Goal: Transaction & Acquisition: Purchase product/service

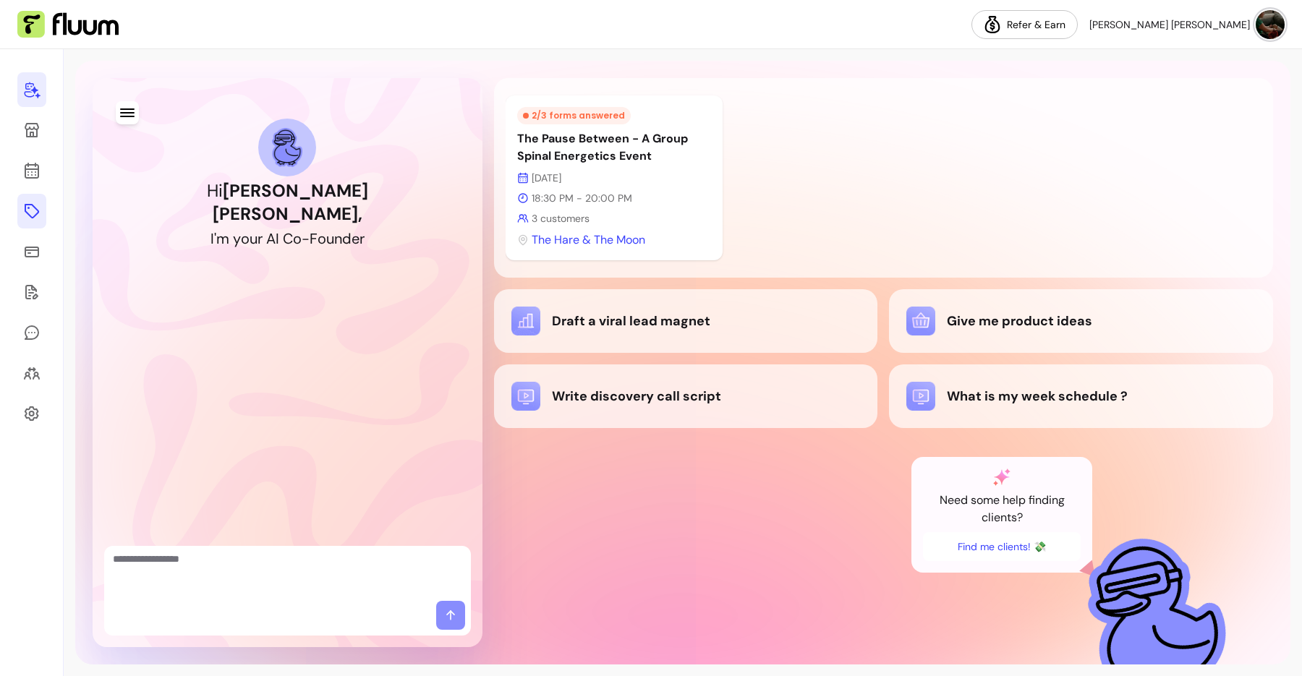
click at [38, 215] on icon at bounding box center [31, 211] width 17 height 17
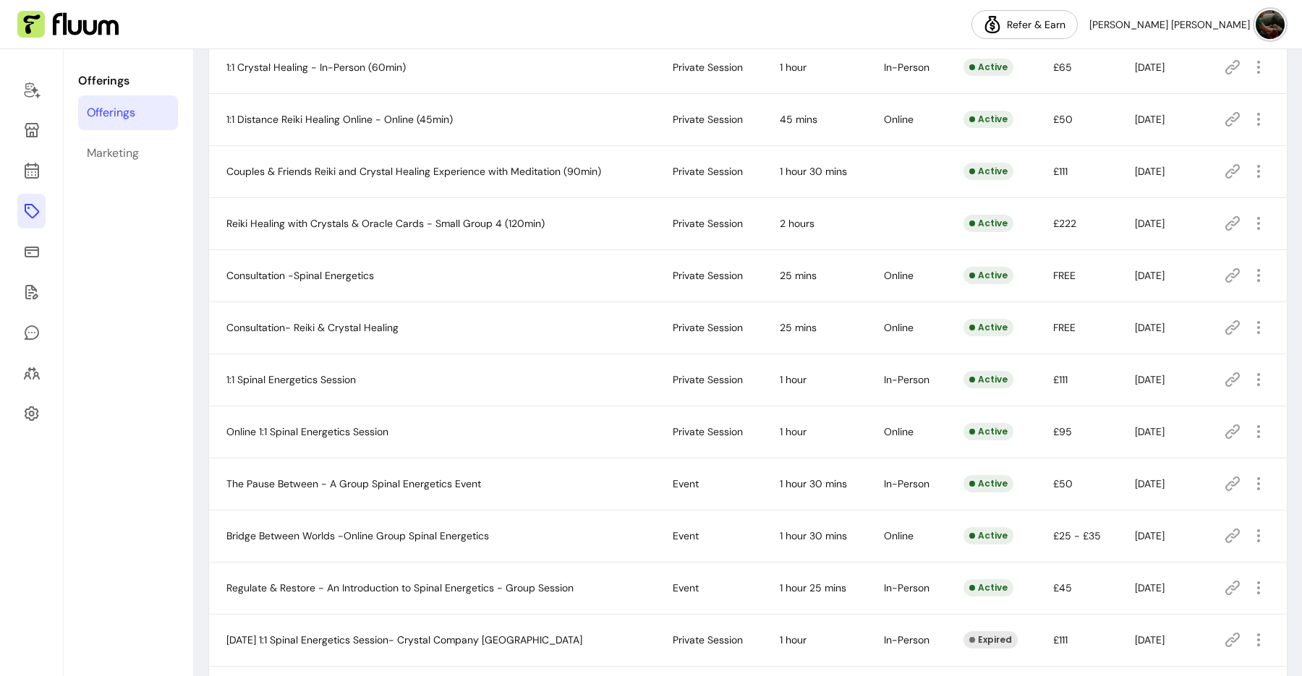
scroll to position [383, 0]
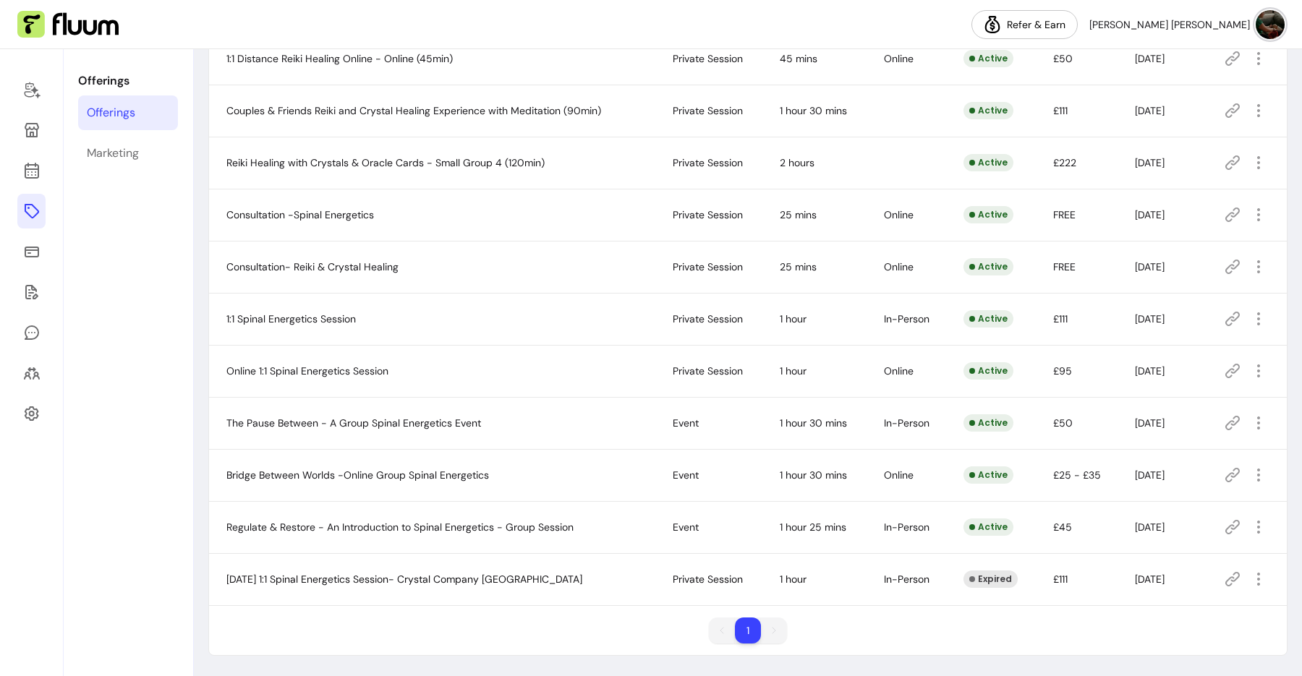
click at [1224, 473] on icon at bounding box center [1232, 474] width 17 height 17
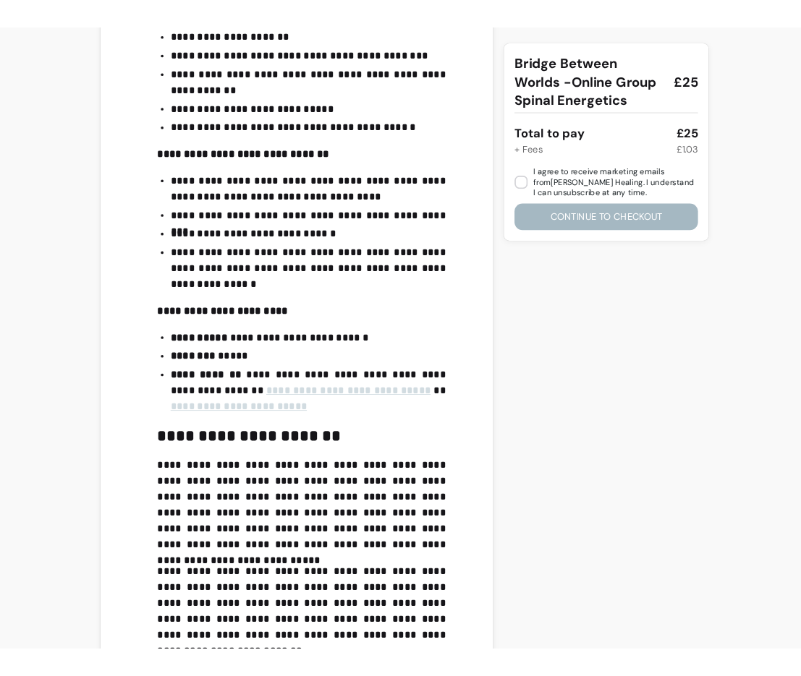
scroll to position [1149, 0]
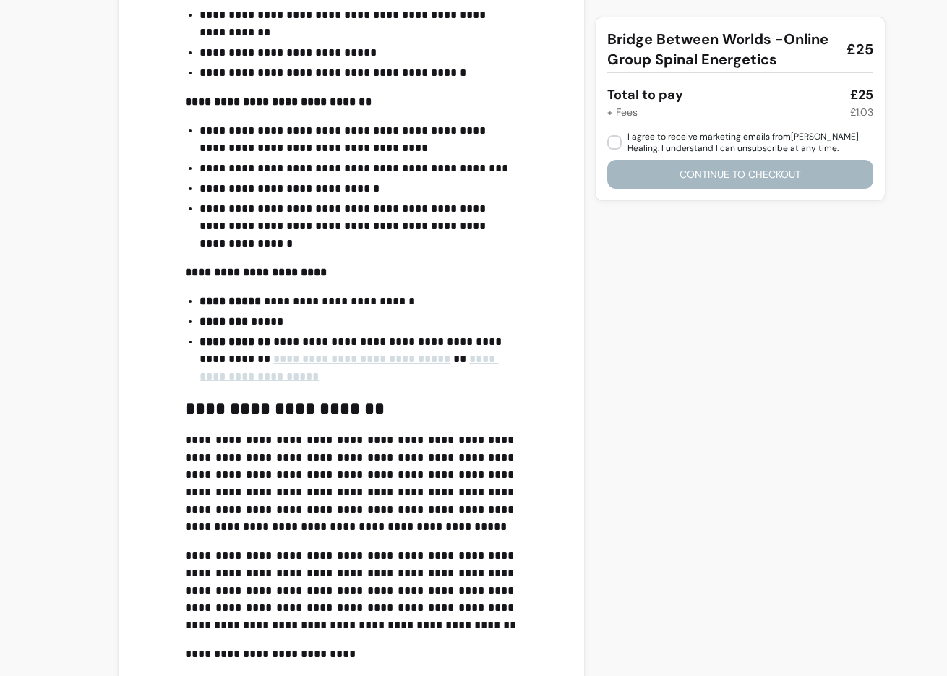
scroll to position [1080, 0]
